Goal: Task Accomplishment & Management: Manage account settings

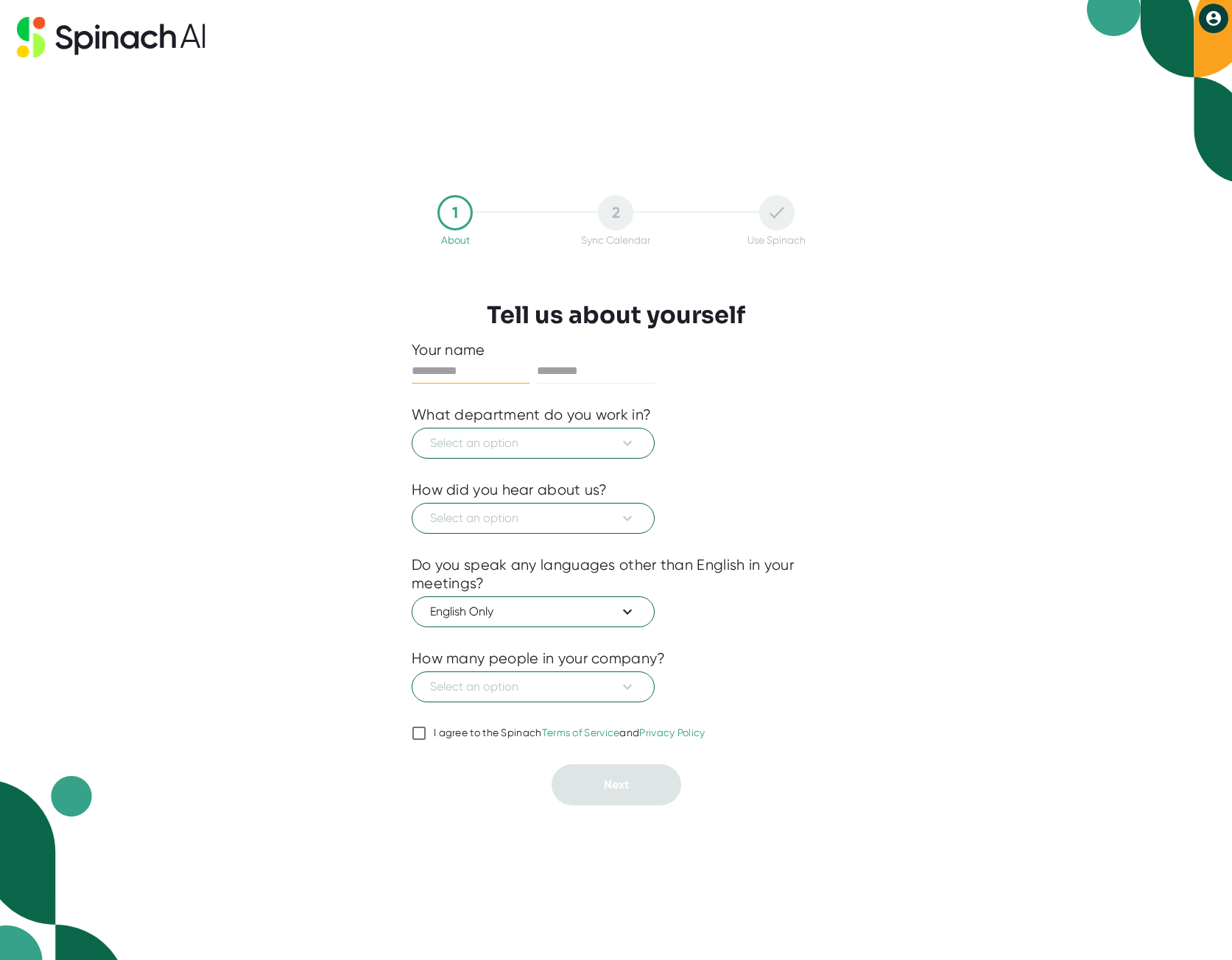
click at [460, 365] on input "text" at bounding box center [470, 370] width 117 height 23
type input "****"
type input "*********"
click at [629, 441] on icon at bounding box center [627, 443] width 9 height 5
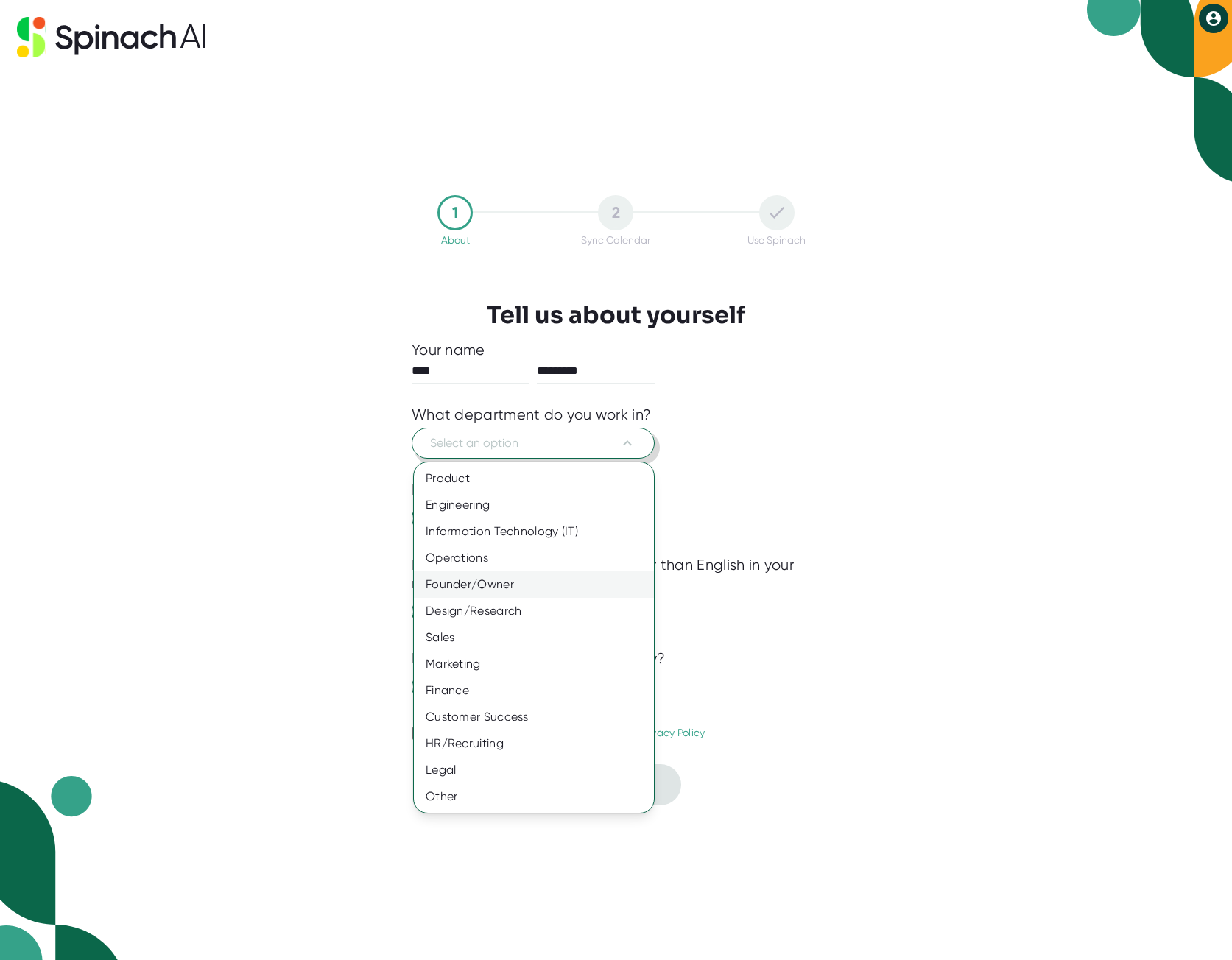
click at [500, 582] on div "Founder/Owner" at bounding box center [534, 584] width 240 height 27
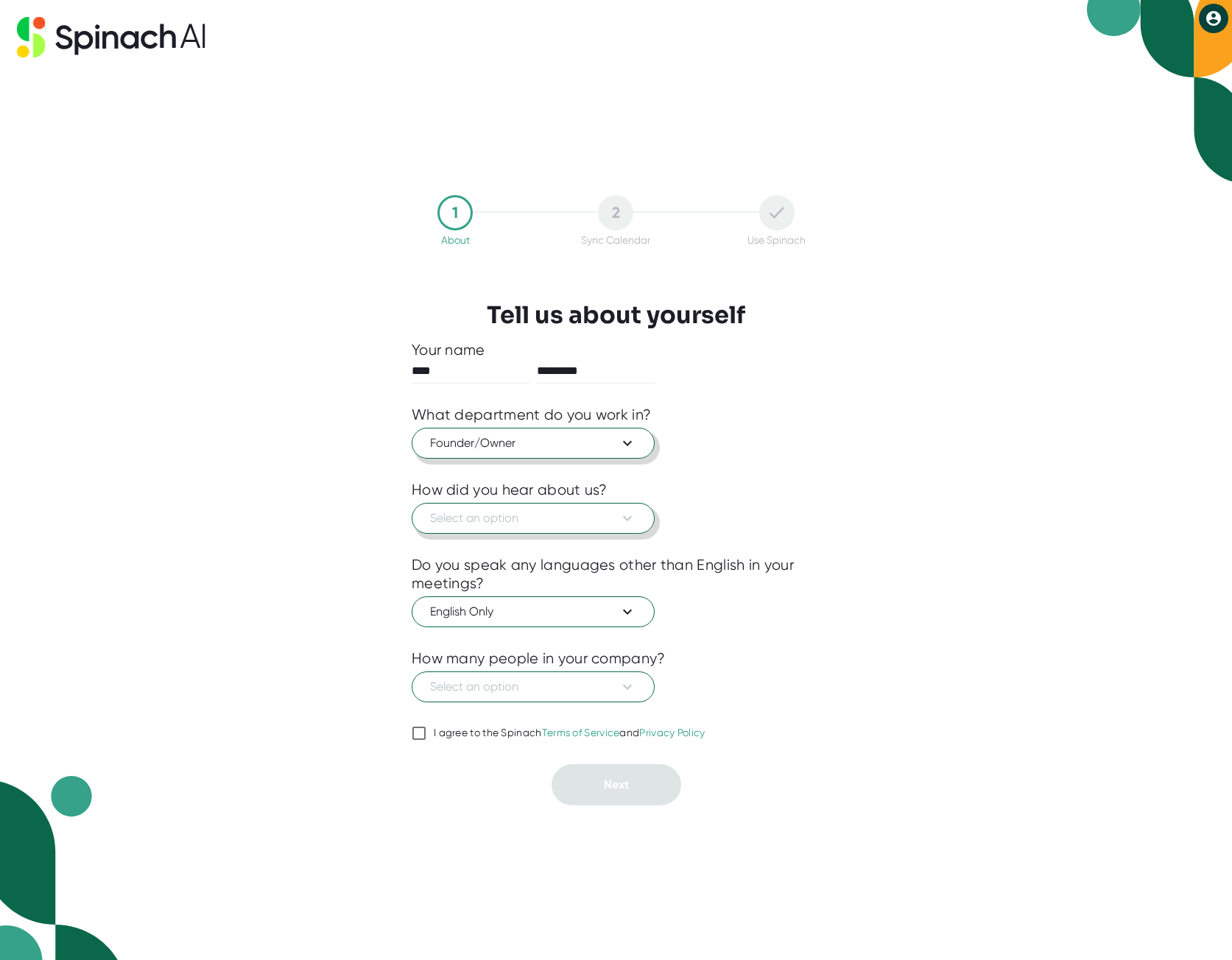
click at [626, 518] on icon at bounding box center [627, 518] width 9 height 5
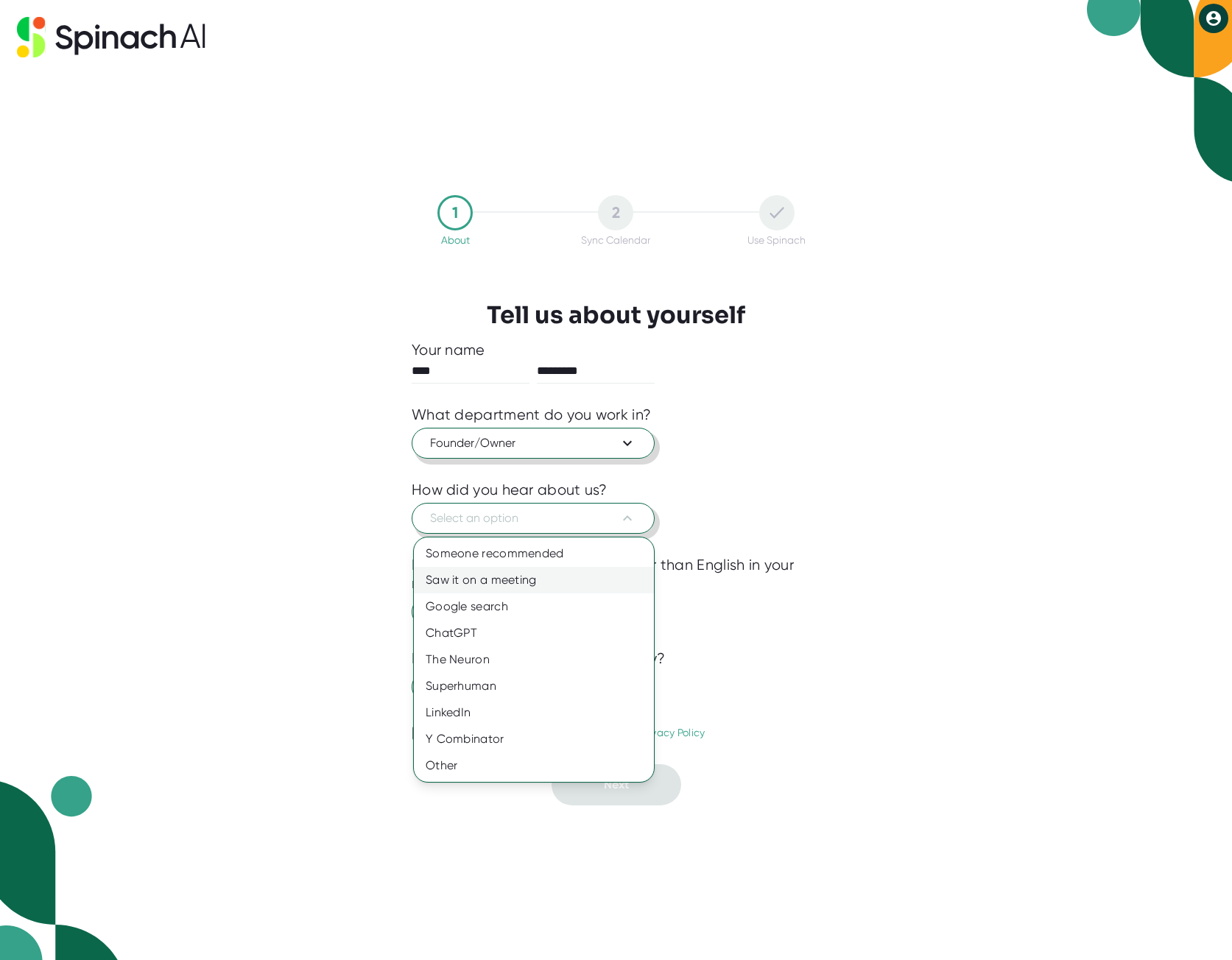
click at [510, 585] on div "Saw it on a meeting" at bounding box center [534, 579] width 240 height 27
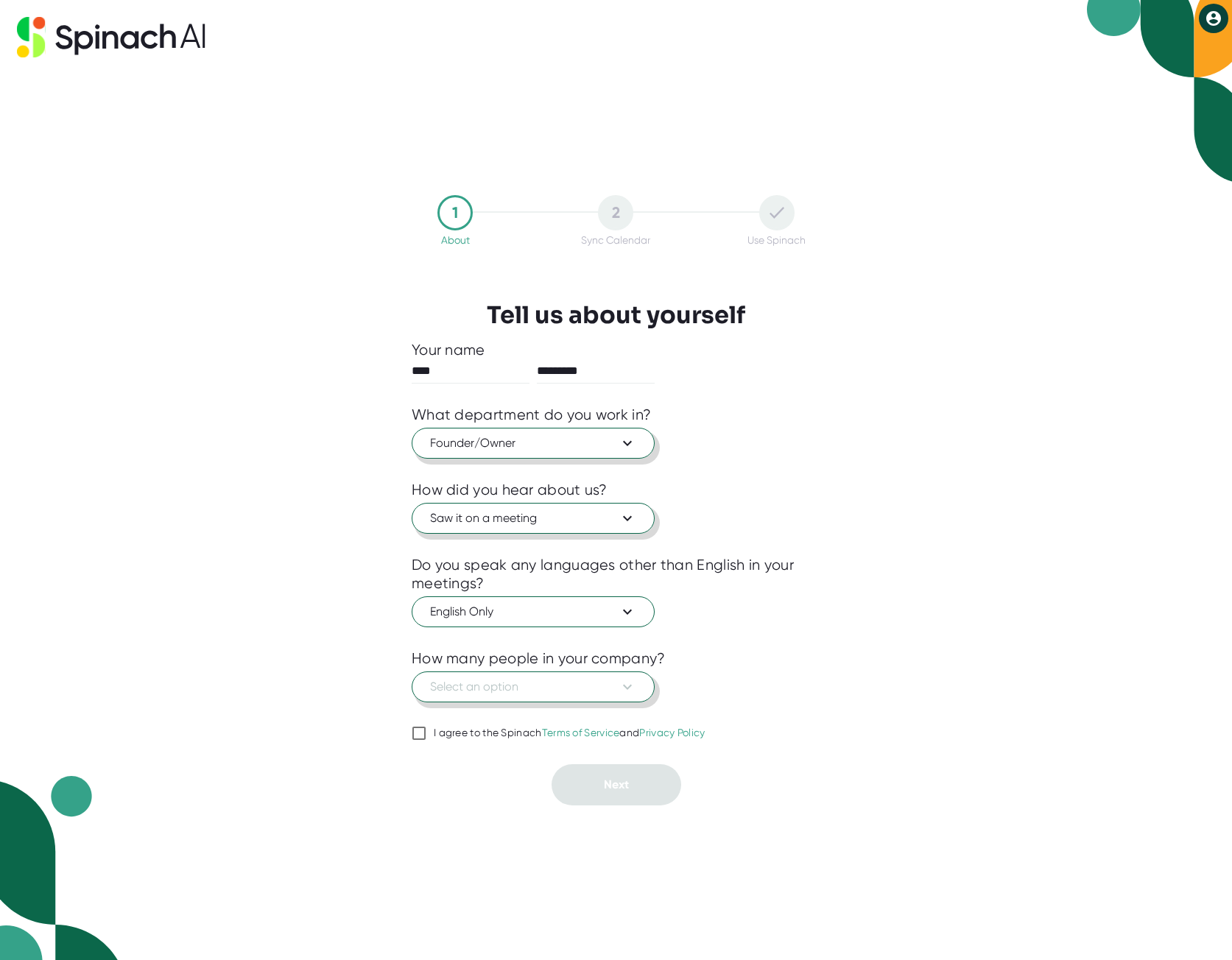
click at [626, 685] on icon at bounding box center [627, 687] width 18 height 18
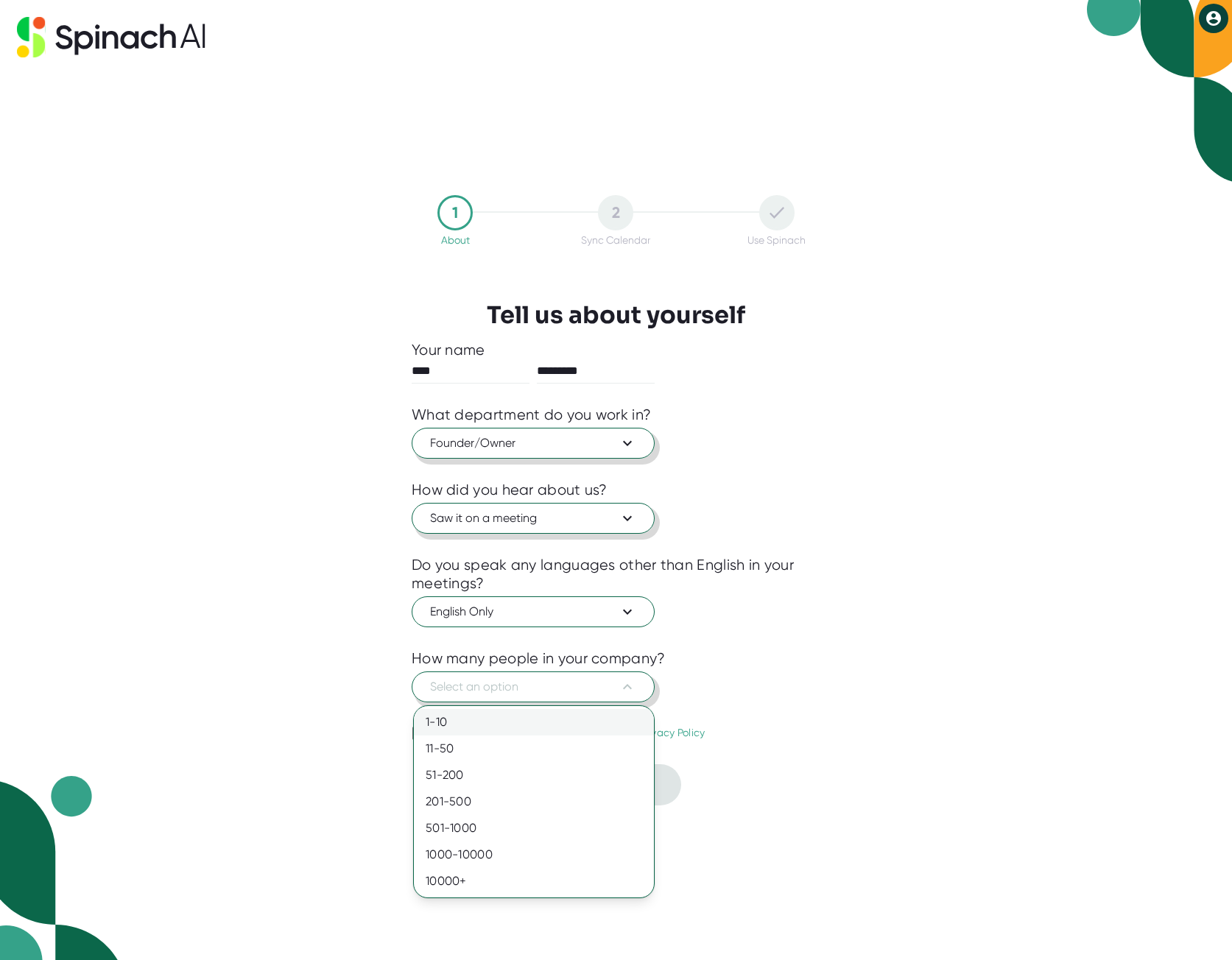
click at [445, 720] on div "1-10" at bounding box center [534, 722] width 240 height 27
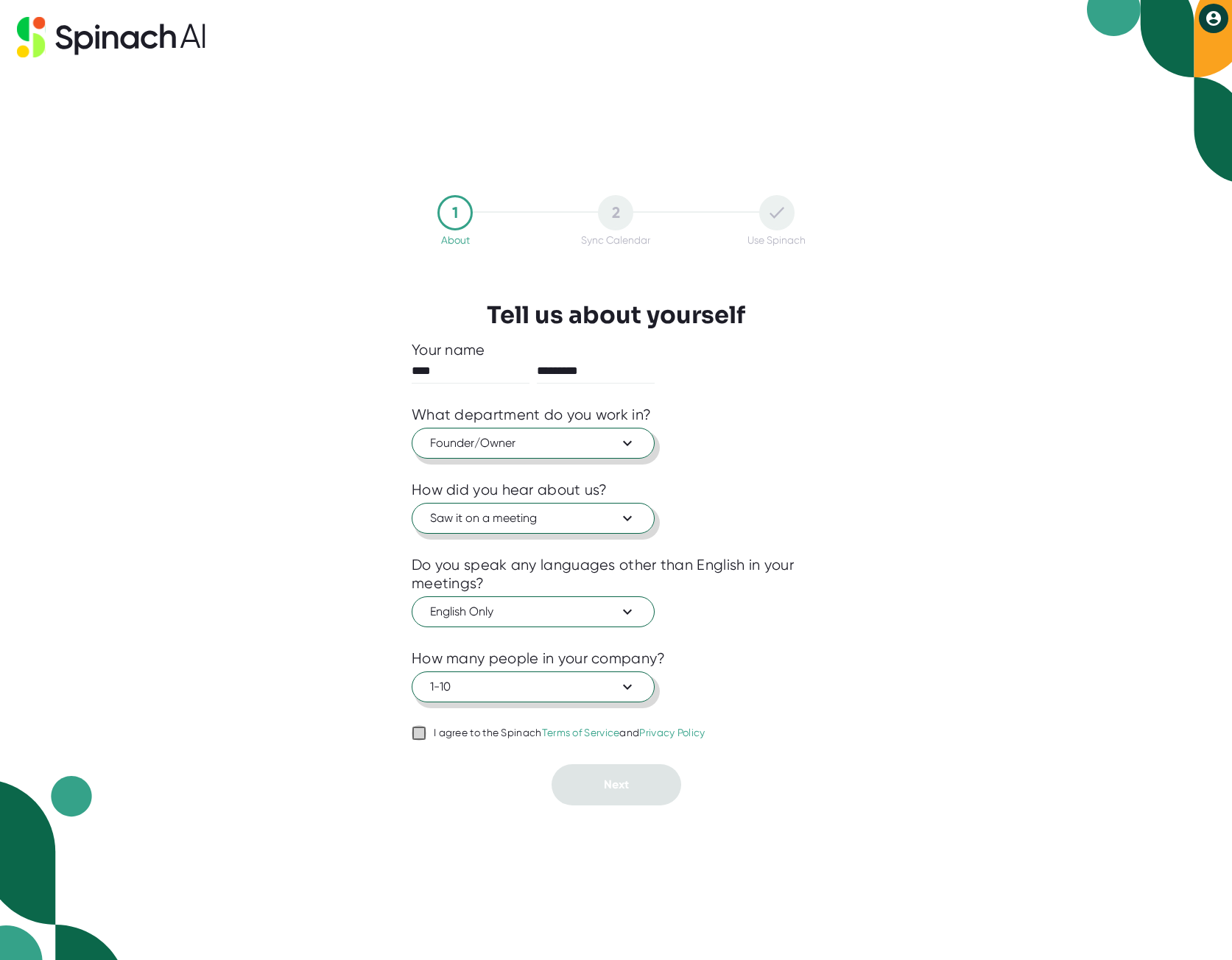
click at [420, 734] on input "I agree to the Spinach Terms of Service and Privacy Policy" at bounding box center [418, 733] width 15 height 18
checkbox input "true"
click at [632, 780] on button "Next" at bounding box center [616, 784] width 129 height 41
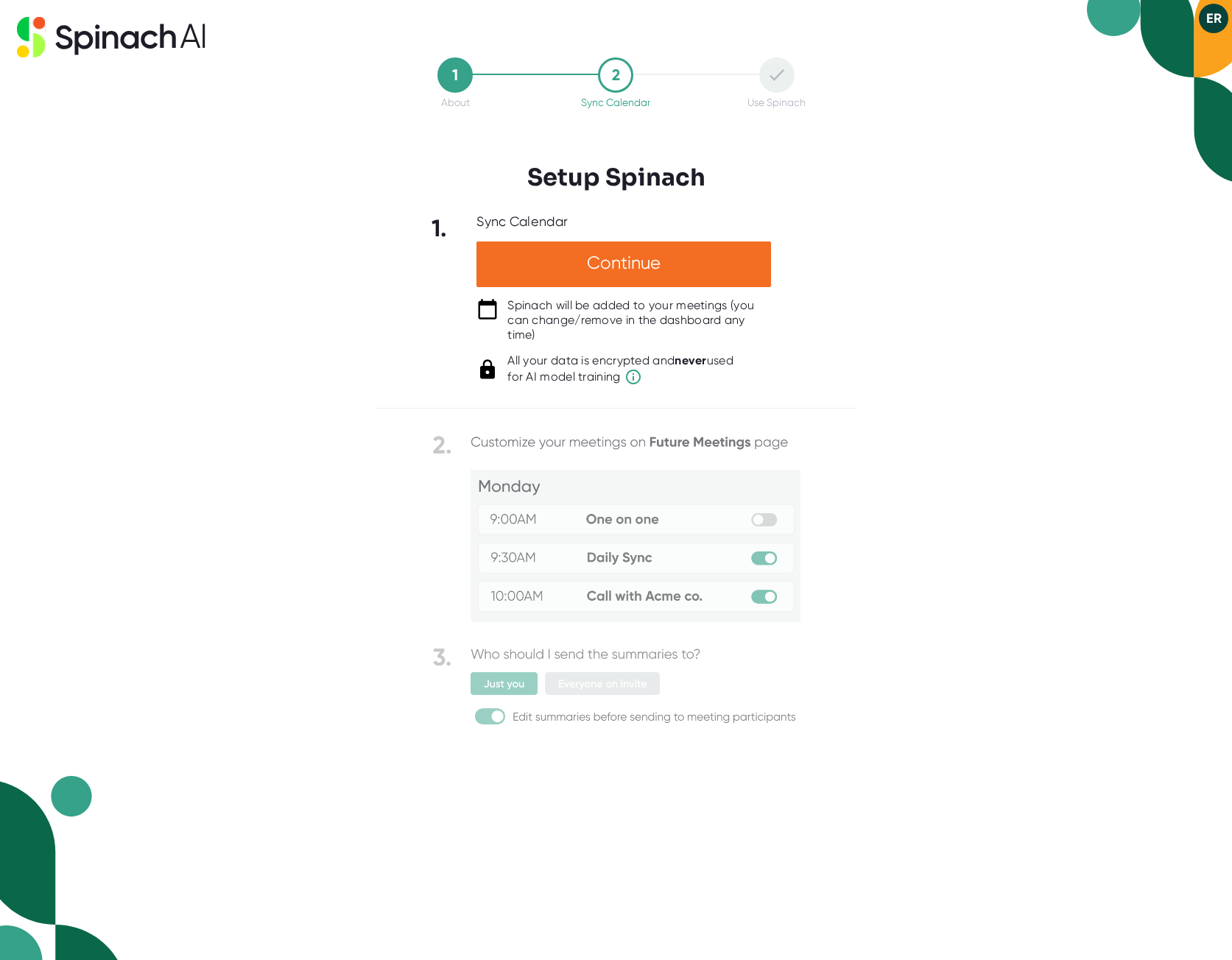
click at [649, 519] on img at bounding box center [616, 579] width 368 height 299
click at [618, 263] on div "Continue" at bounding box center [623, 264] width 294 height 45
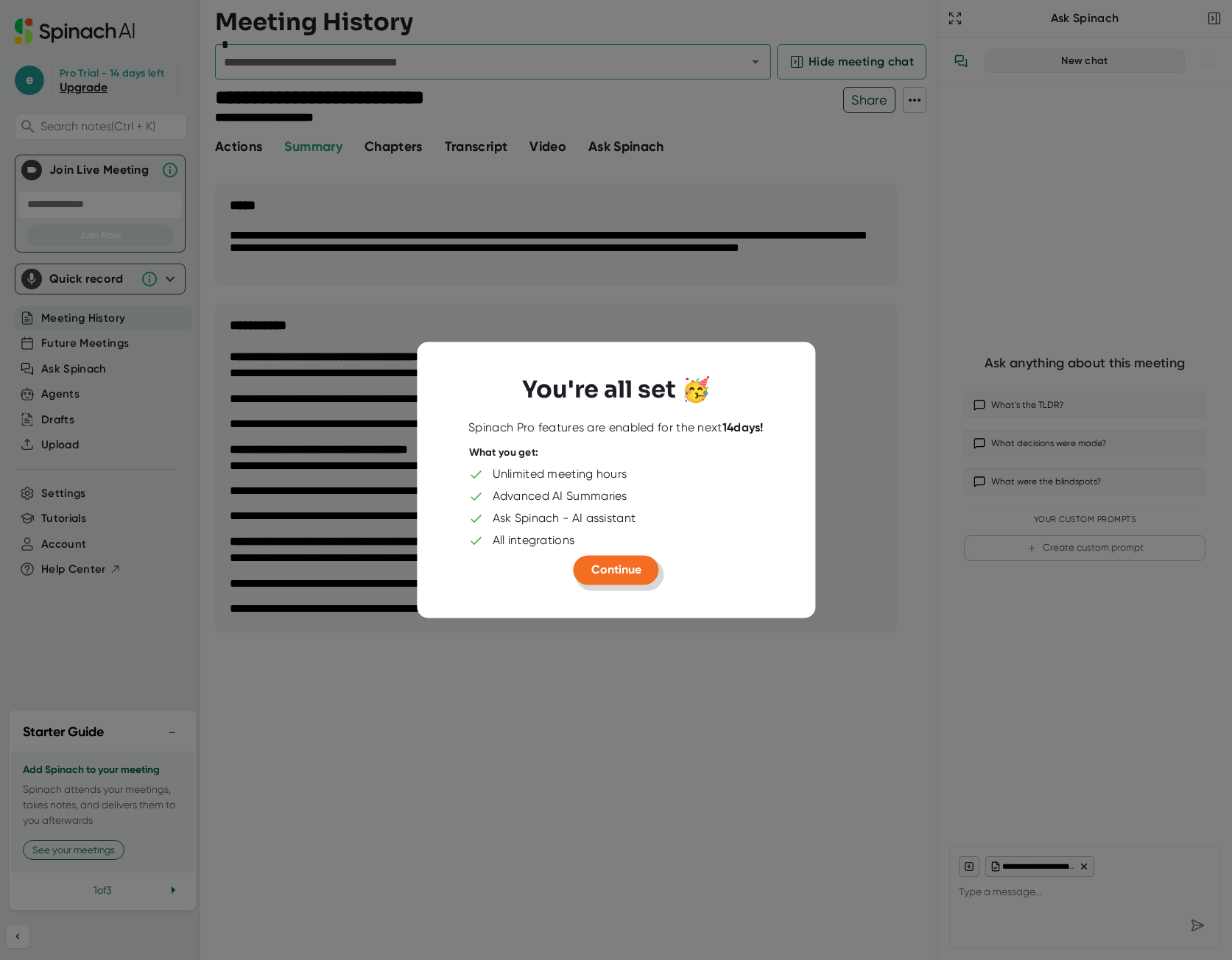
click at [624, 565] on span "Continue" at bounding box center [616, 569] width 50 height 14
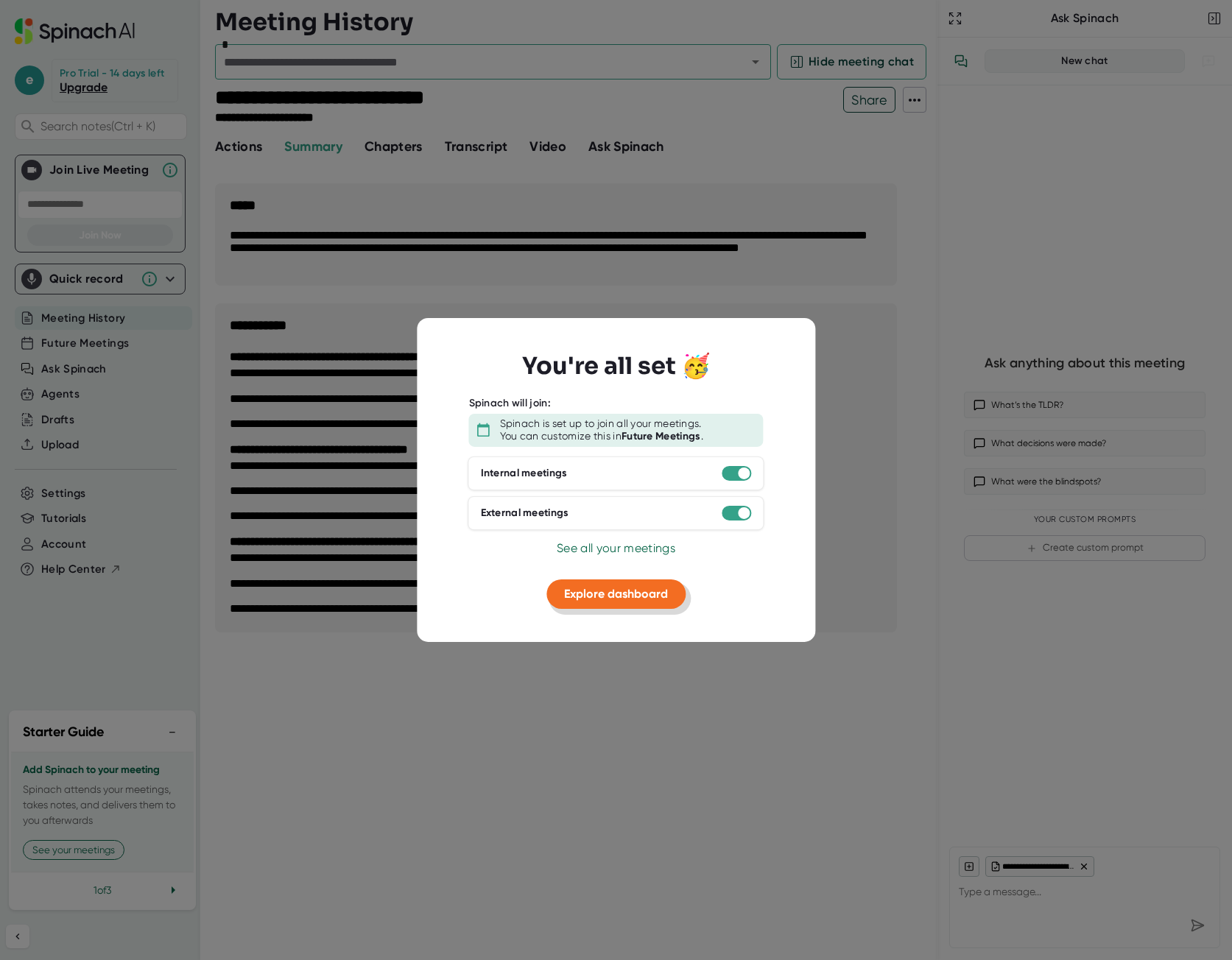
click at [619, 595] on span "Explore dashboard" at bounding box center [616, 593] width 104 height 14
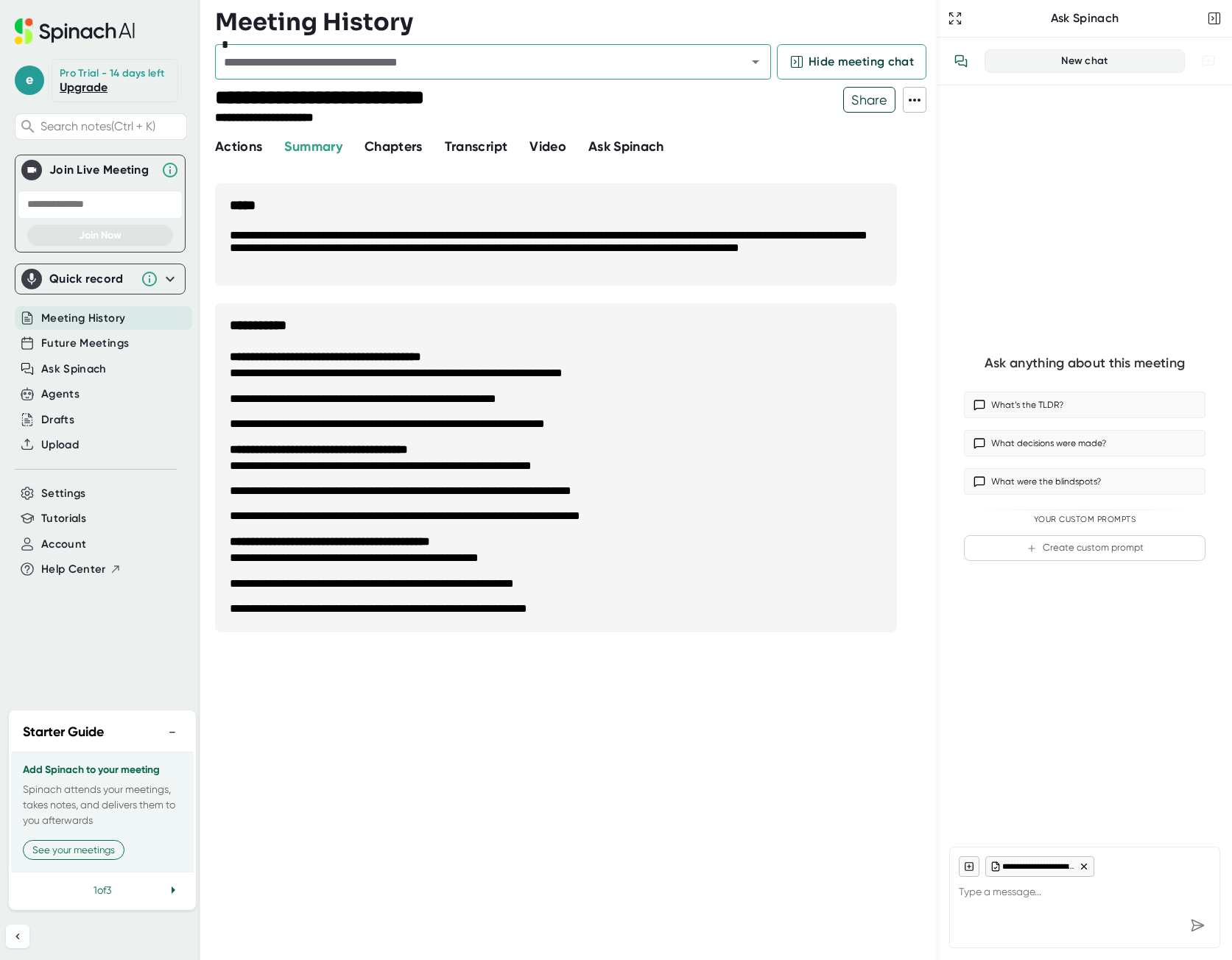
type textarea "x"
